Goal: Task Accomplishment & Management: Manage account settings

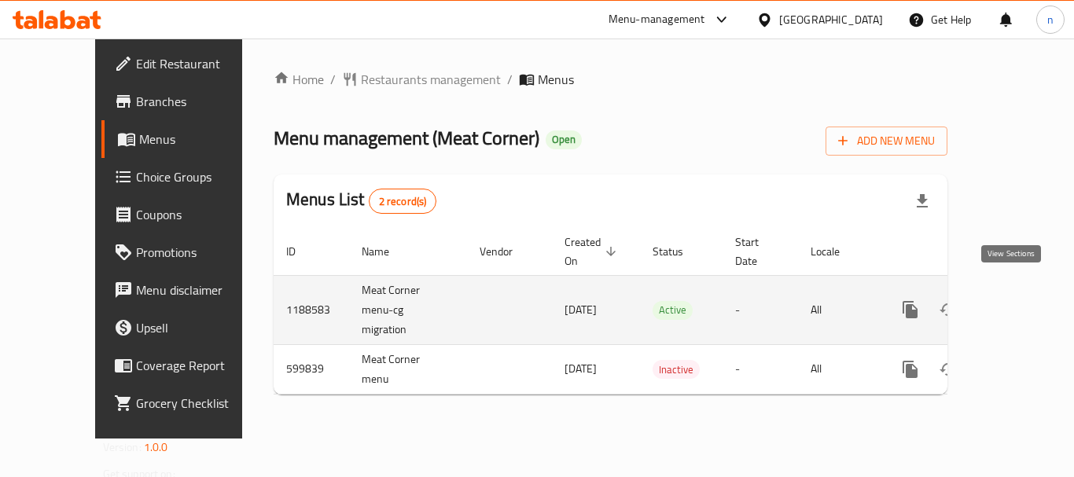
click at [1017, 303] on icon "enhanced table" at bounding box center [1024, 310] width 14 height 14
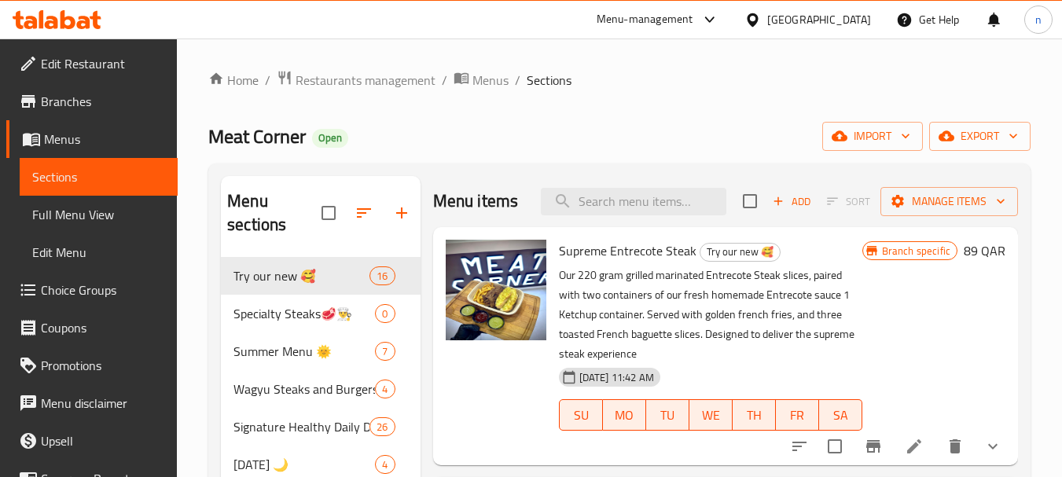
click at [67, 289] on span "Choice Groups" at bounding box center [103, 290] width 124 height 19
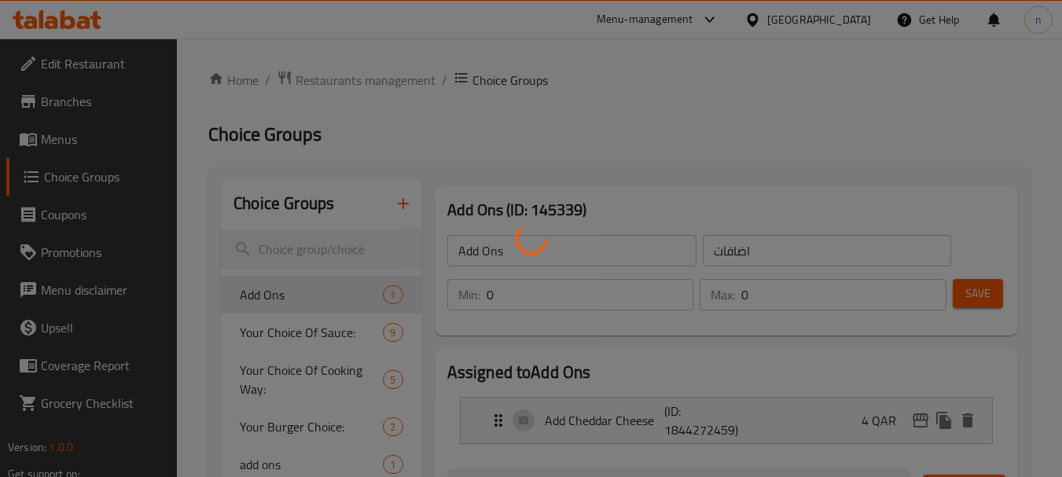
click at [265, 29] on div at bounding box center [531, 238] width 1062 height 477
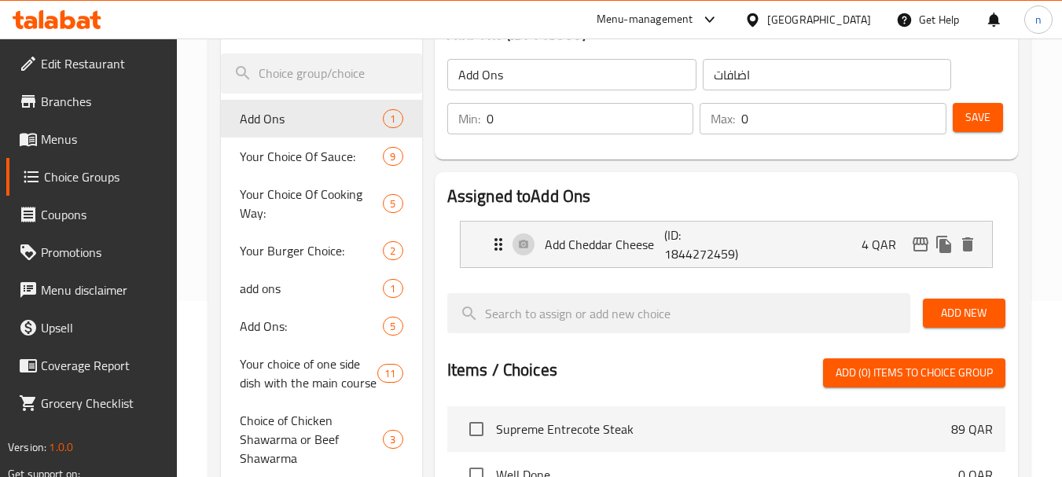
scroll to position [157, 0]
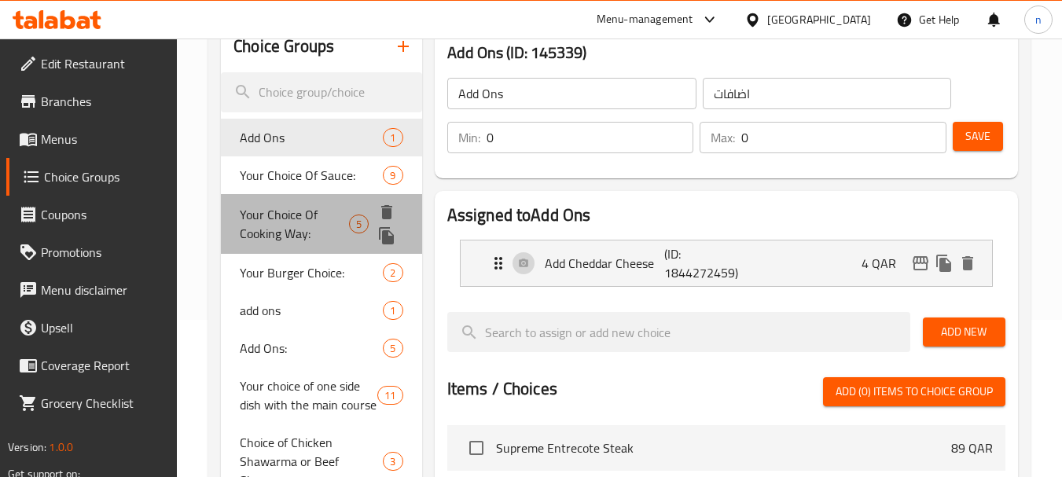
click at [263, 221] on span "Your Choice Of Cooking Way:" at bounding box center [294, 224] width 109 height 38
type input "Your Choice Of Cooking Way:"
type input "إختيارك من طريقة الطهي:"
type input "1"
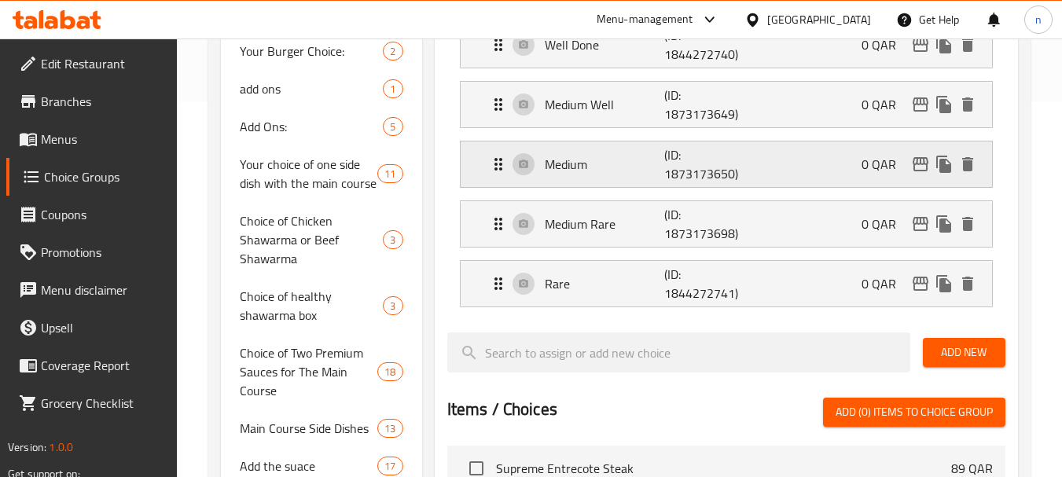
scroll to position [393, 0]
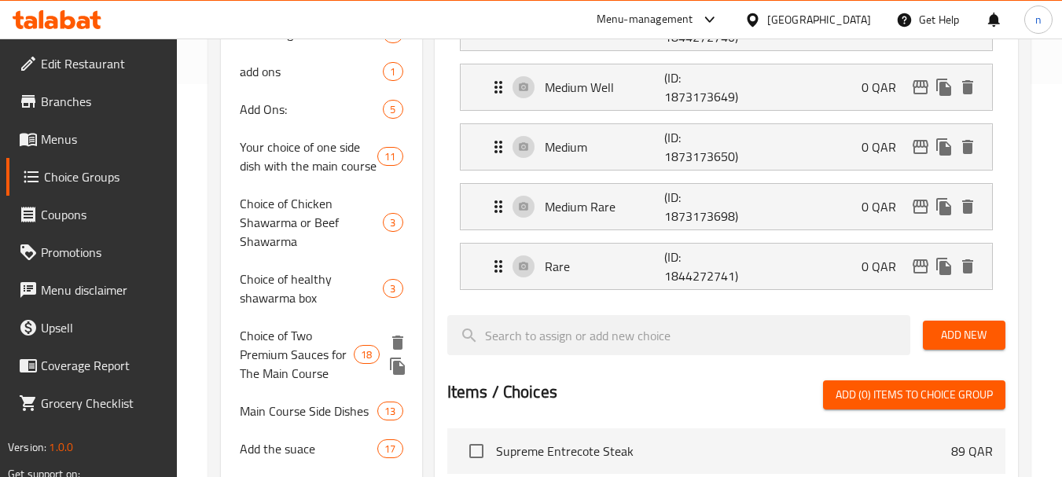
click at [274, 359] on span "Choice of Two Premium Sauces for The Main Course" at bounding box center [297, 354] width 114 height 57
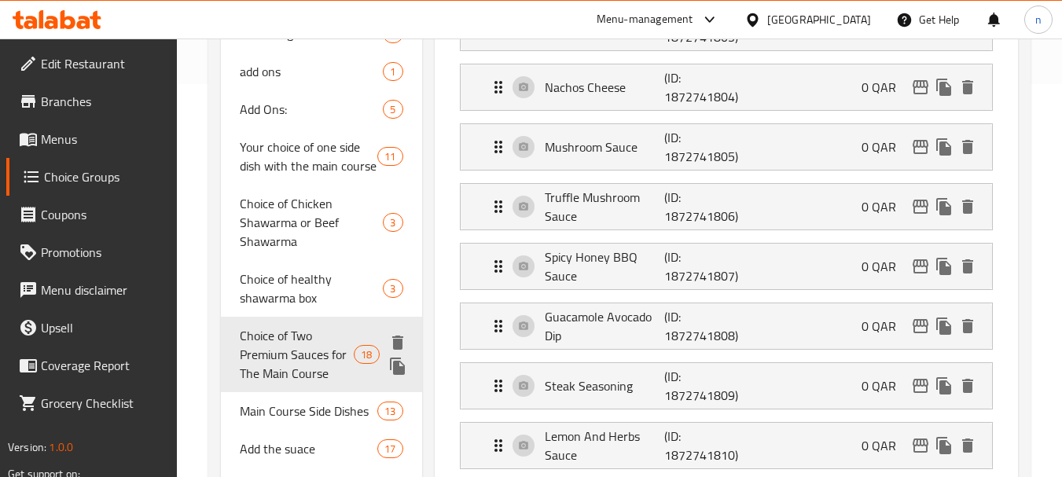
type input "Choice of Two Premium Sauces for The Main Course"
type input "اختيار صلصتين برييميوم للطبق الرئيسي"
type input "2"
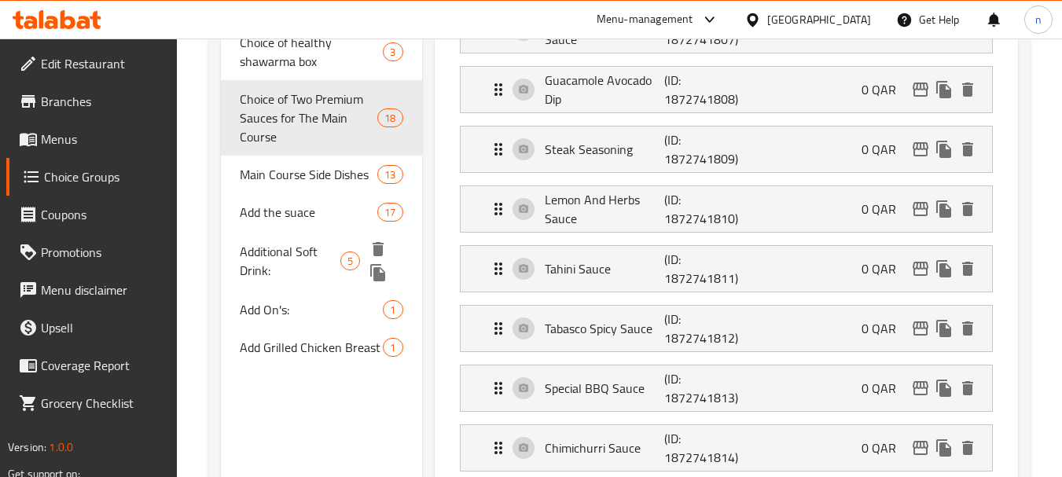
scroll to position [629, 0]
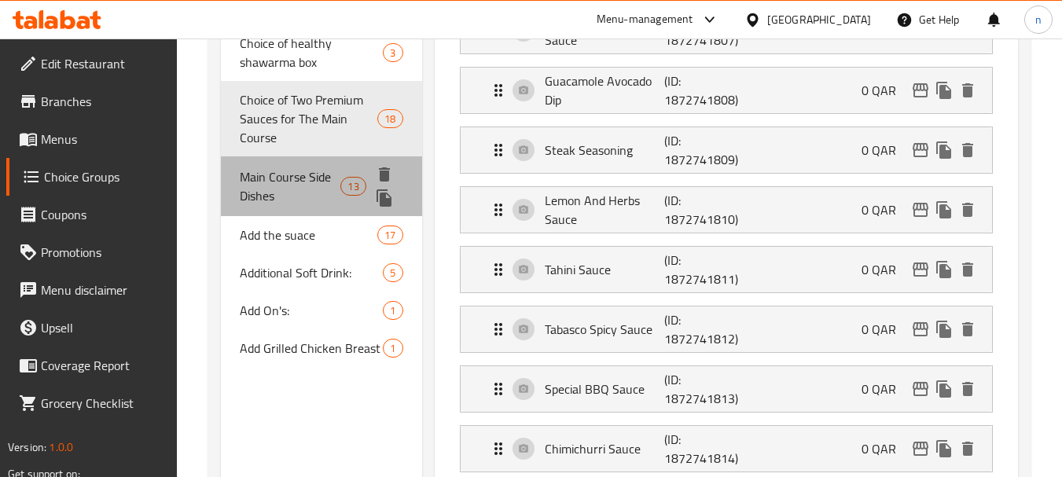
click at [248, 181] on span "Main Course Side Dishes" at bounding box center [290, 186] width 101 height 38
type input "Main Course Side Dishes"
type input "أطباق جانبية للطبق الرئيسي"
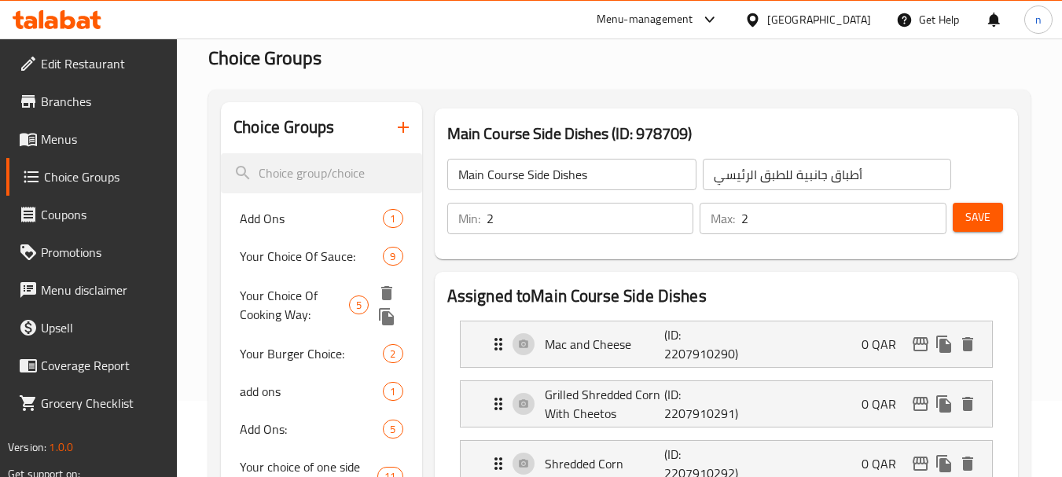
scroll to position [0, 0]
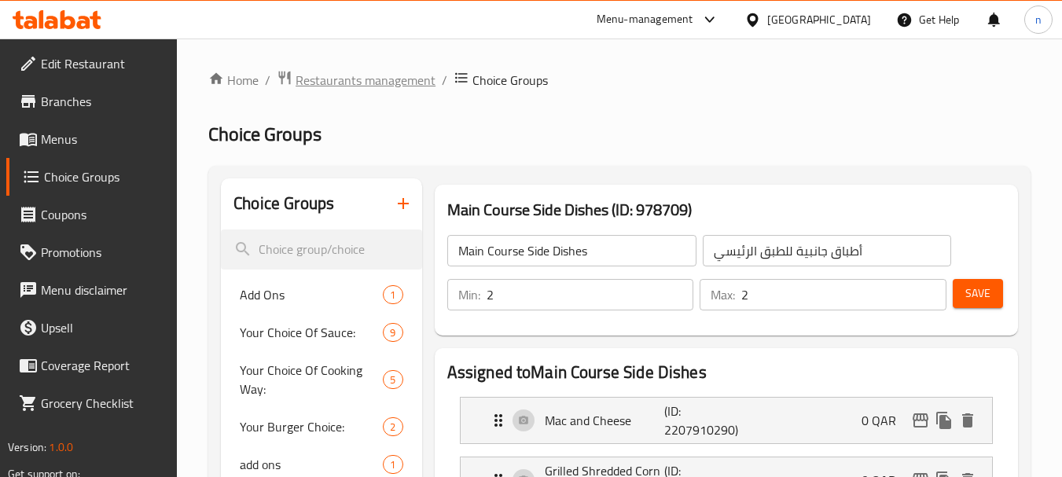
click at [340, 86] on span "Restaurants management" at bounding box center [366, 80] width 140 height 19
